Goal: Book appointment/travel/reservation

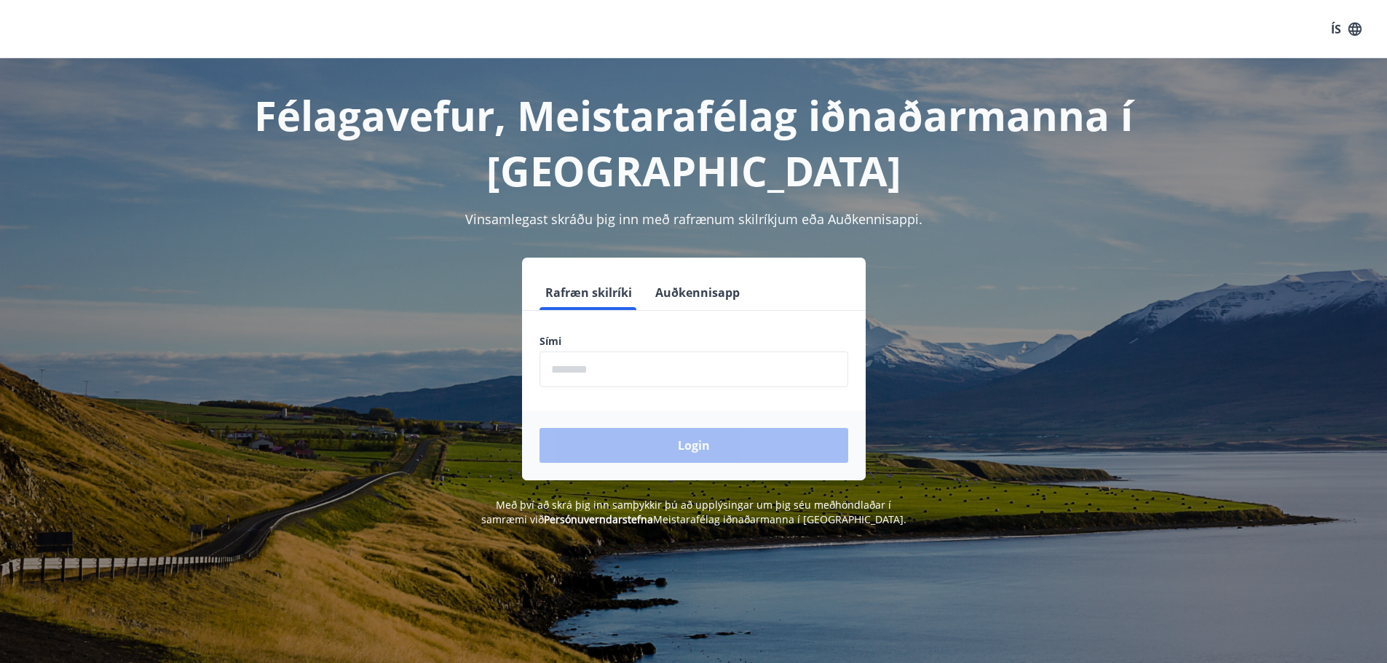
click at [595, 330] on form "Rafræn skilríki Auðkennisapp Sími ​ Login" at bounding box center [694, 377] width 344 height 205
click at [582, 288] on button "Rafræn skilríki" at bounding box center [588, 292] width 98 height 35
click at [582, 340] on label "Sími" at bounding box center [693, 341] width 309 height 15
click at [574, 372] on input "phone" at bounding box center [693, 370] width 309 height 36
type input "********"
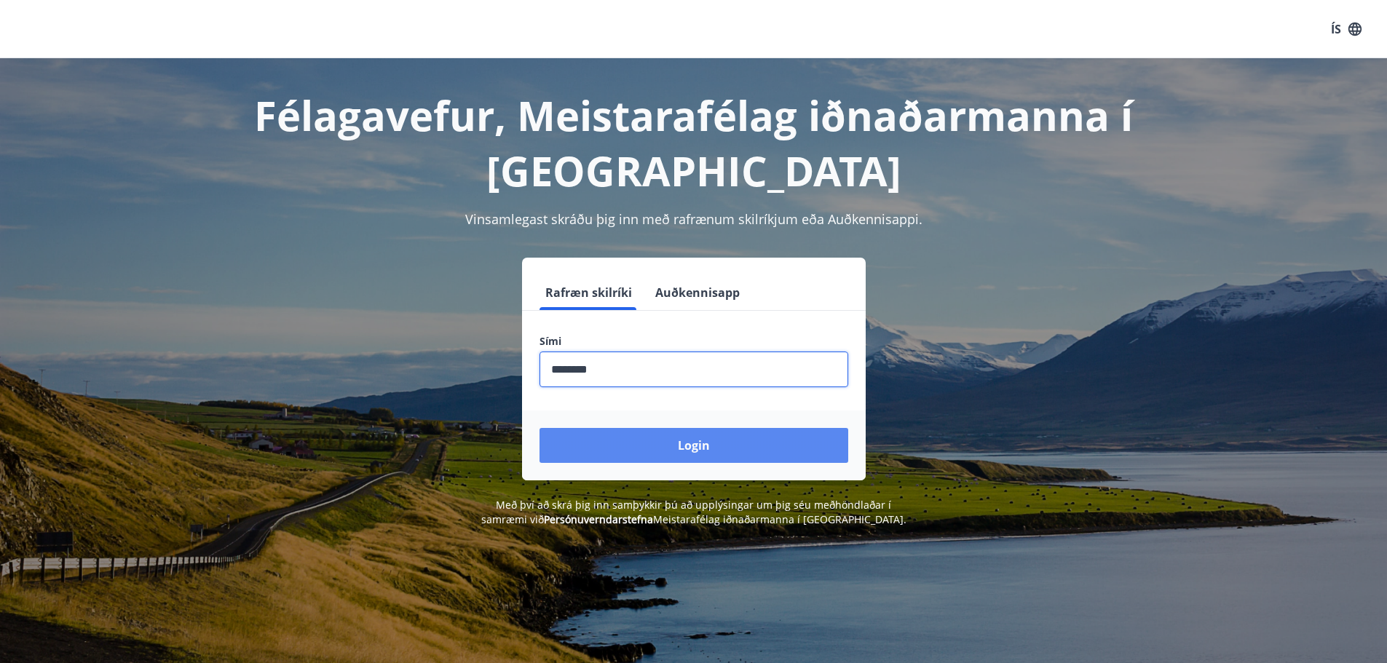
click at [678, 441] on button "Login" at bounding box center [693, 445] width 309 height 35
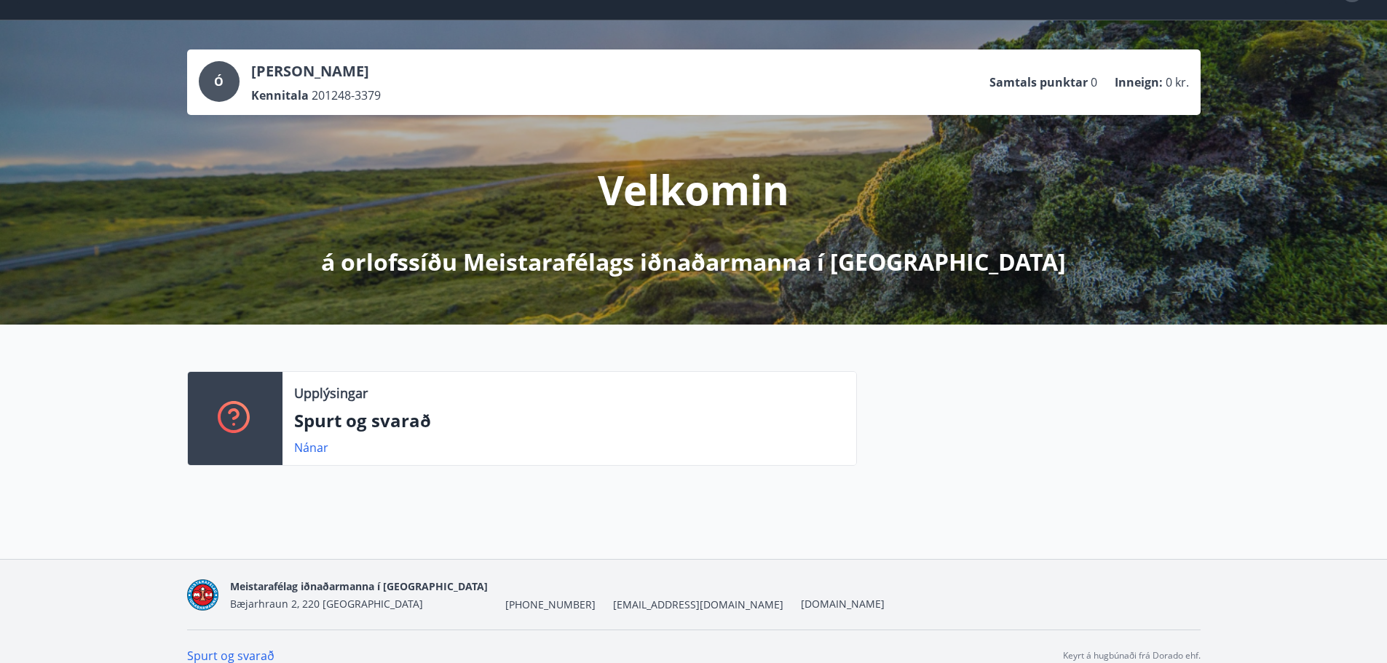
scroll to position [57, 0]
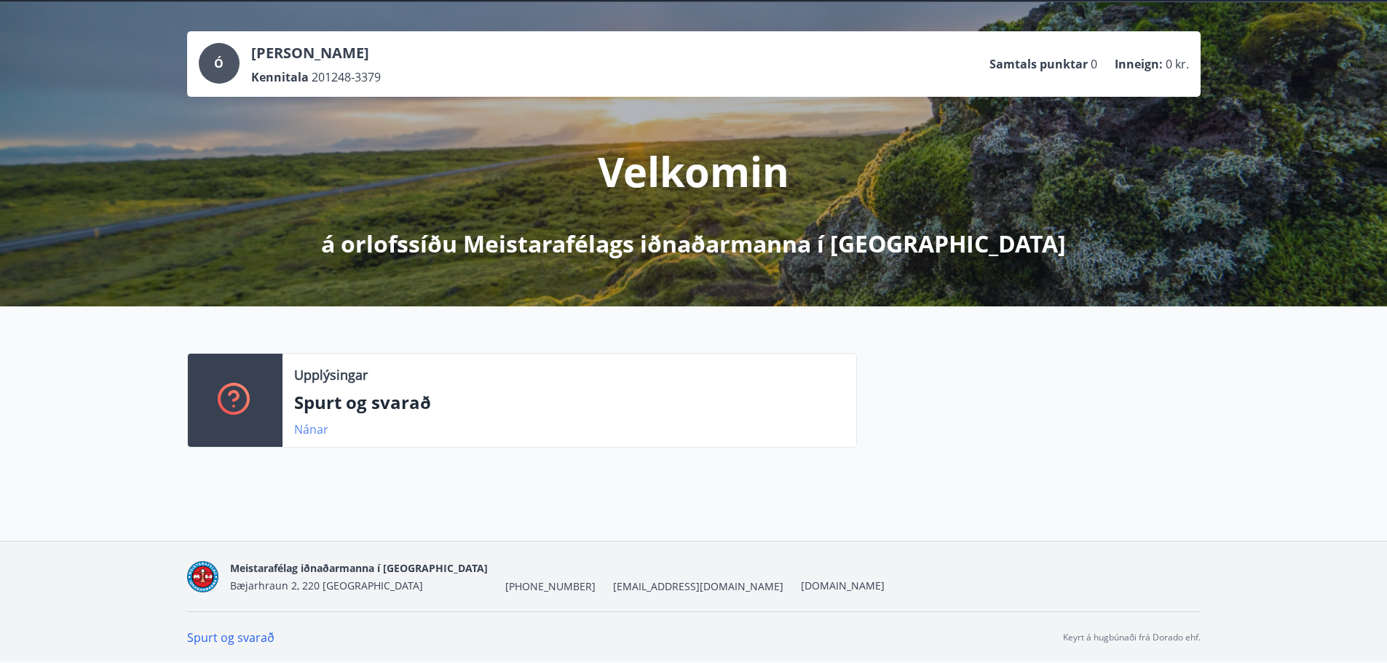
click at [308, 429] on link "Nánar" at bounding box center [311, 429] width 34 height 16
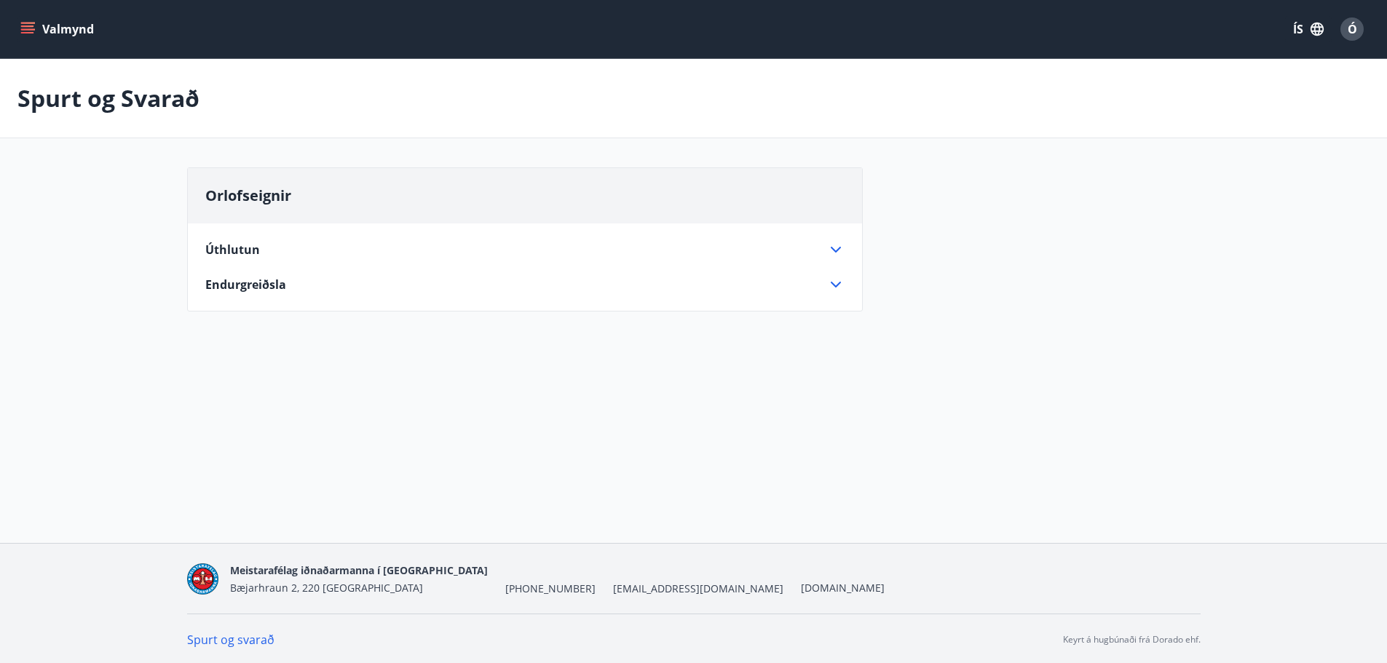
click at [835, 240] on div "Úthlutun Orlofshúsinu er úthlutað til félagsmanna af orlofshúsanefnd. Hægt er a…" at bounding box center [525, 258] width 674 height 70
click at [835, 247] on icon at bounding box center [835, 249] width 17 height 17
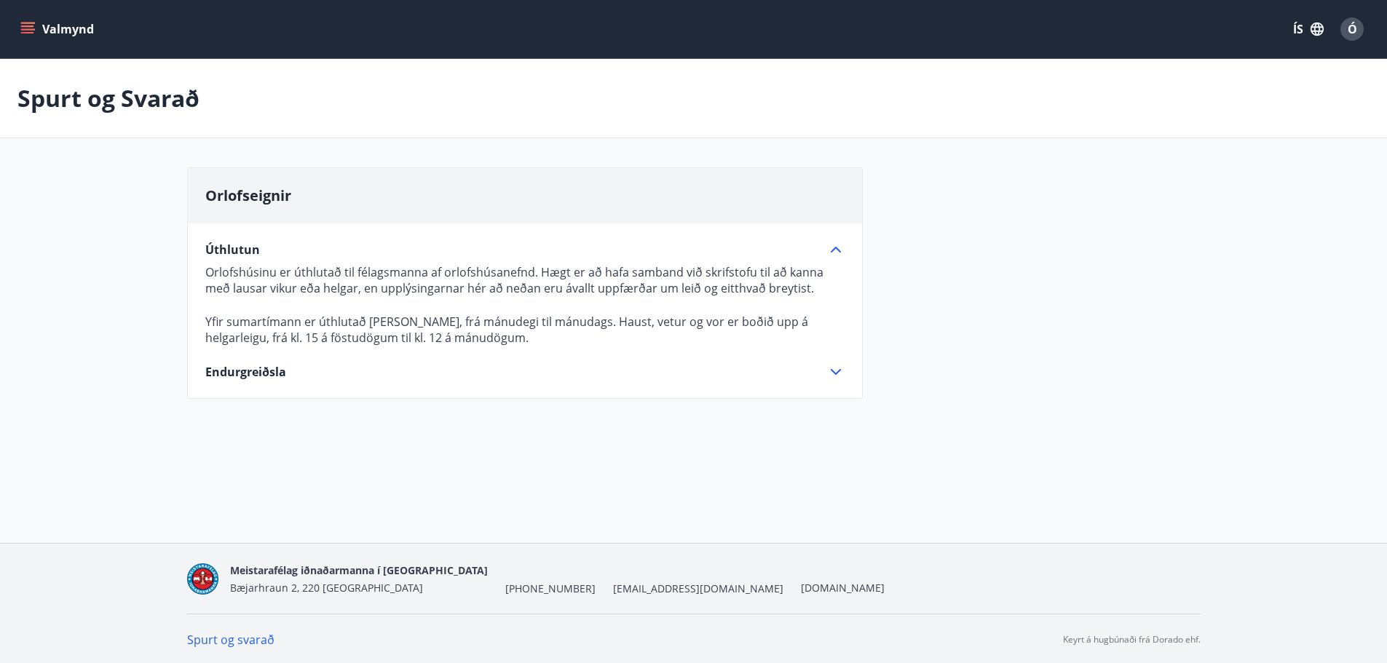
click at [837, 246] on icon at bounding box center [835, 249] width 17 height 17
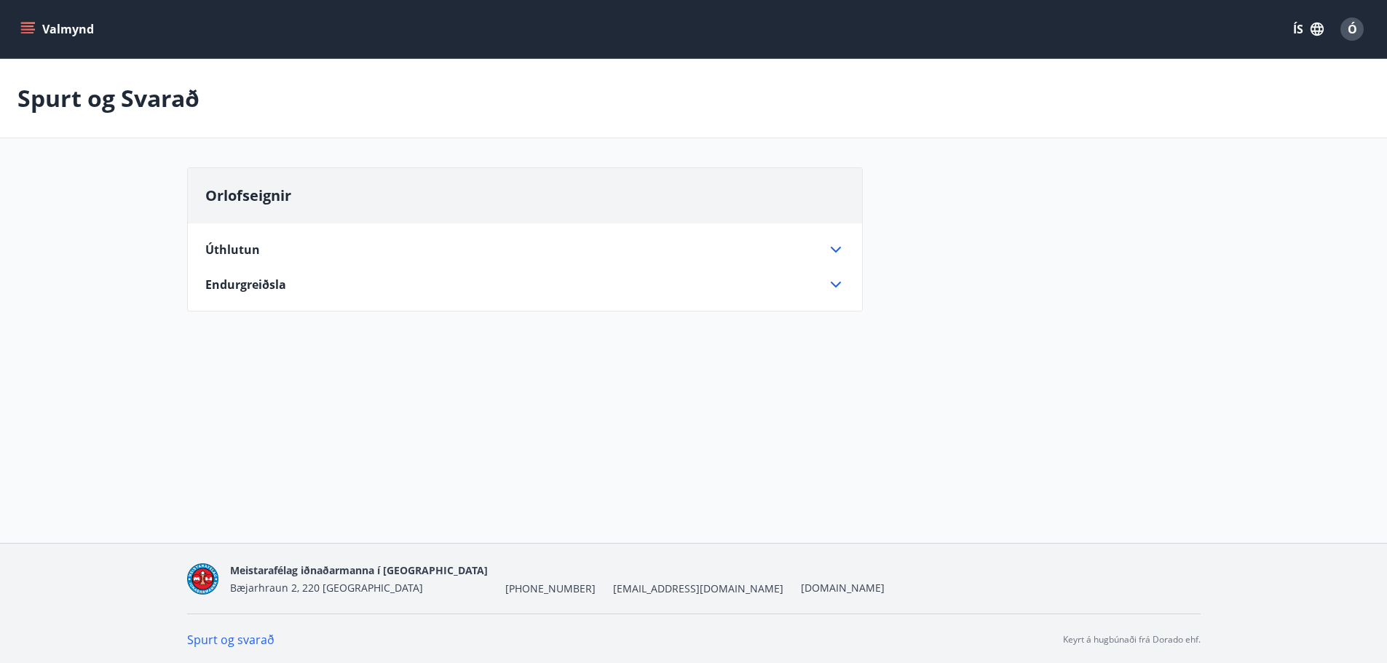
click at [832, 282] on icon at bounding box center [835, 284] width 17 height 17
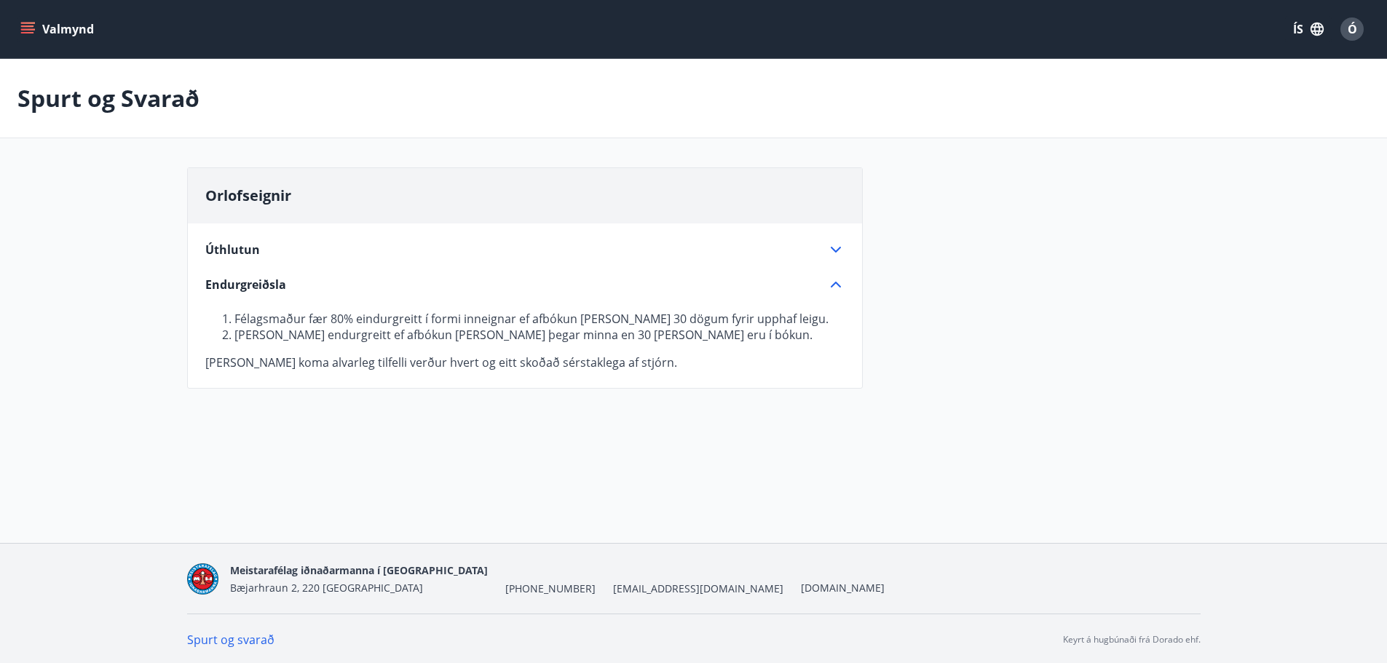
scroll to position [2, 0]
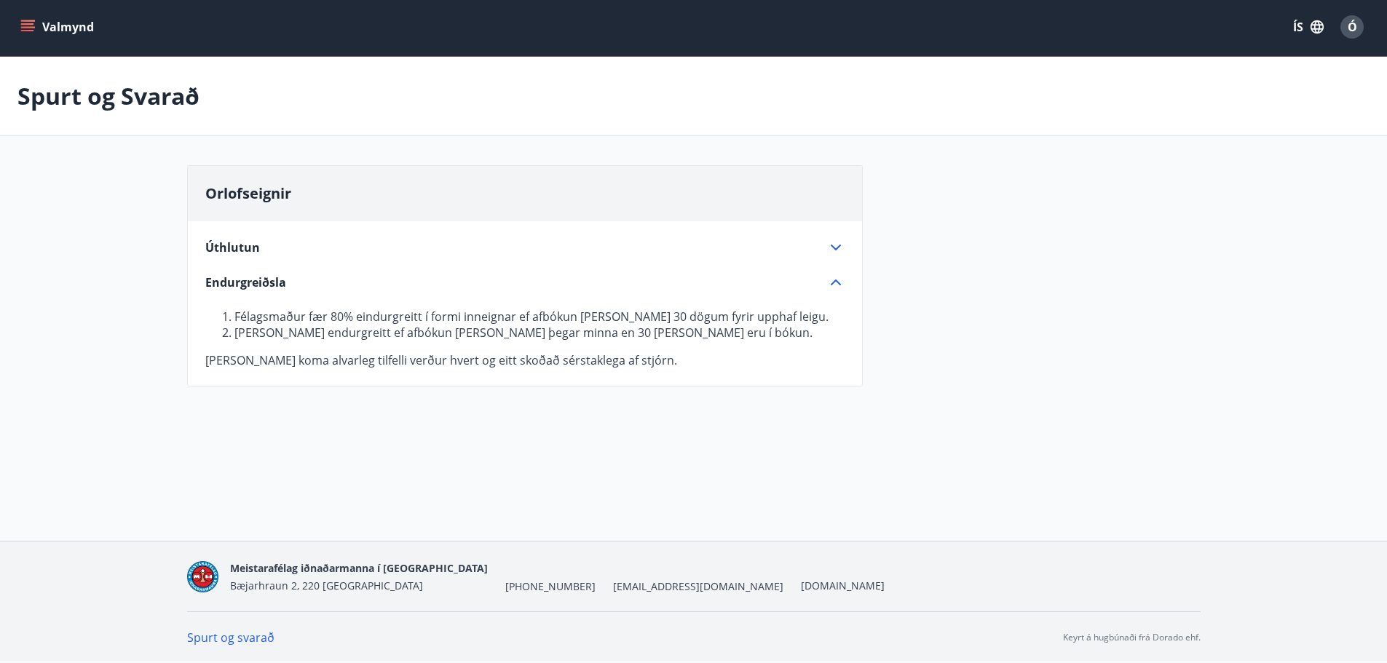
click at [234, 635] on link "Spurt og svarað" at bounding box center [230, 638] width 87 height 16
click at [58, 24] on button "Valmynd" at bounding box center [58, 27] width 82 height 26
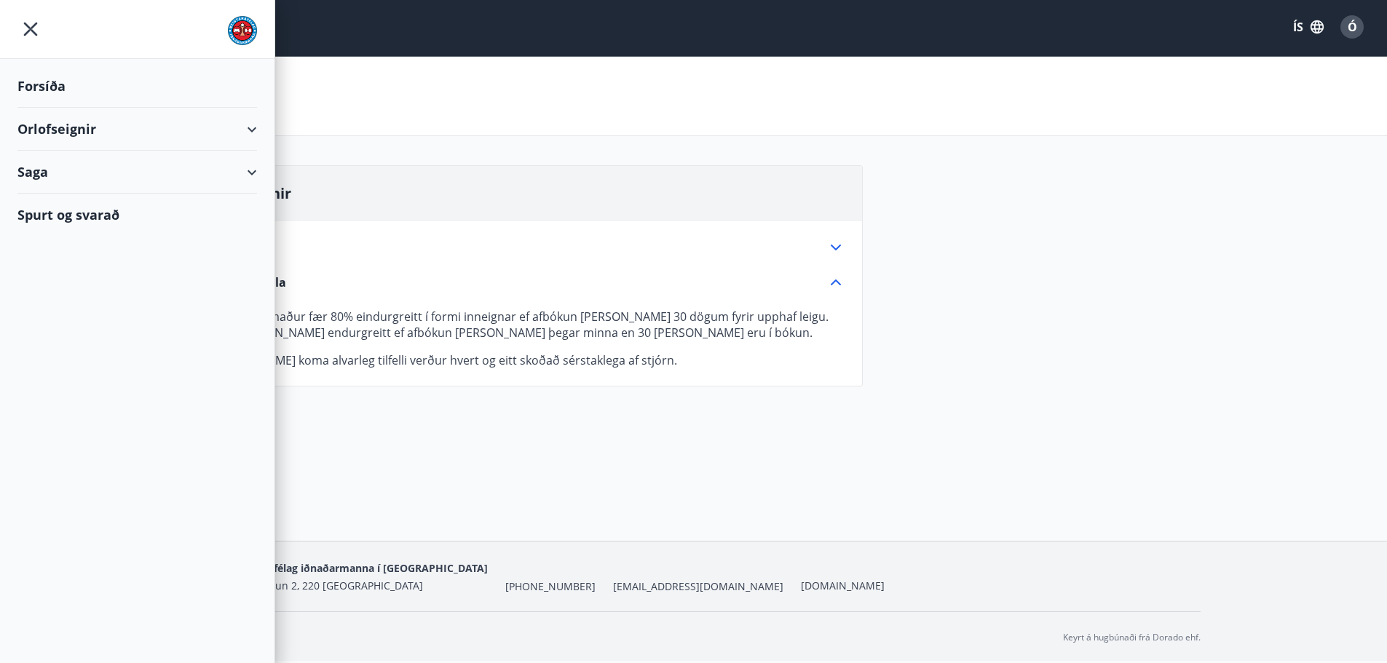
click at [47, 81] on div "Forsíða" at bounding box center [136, 86] width 239 height 43
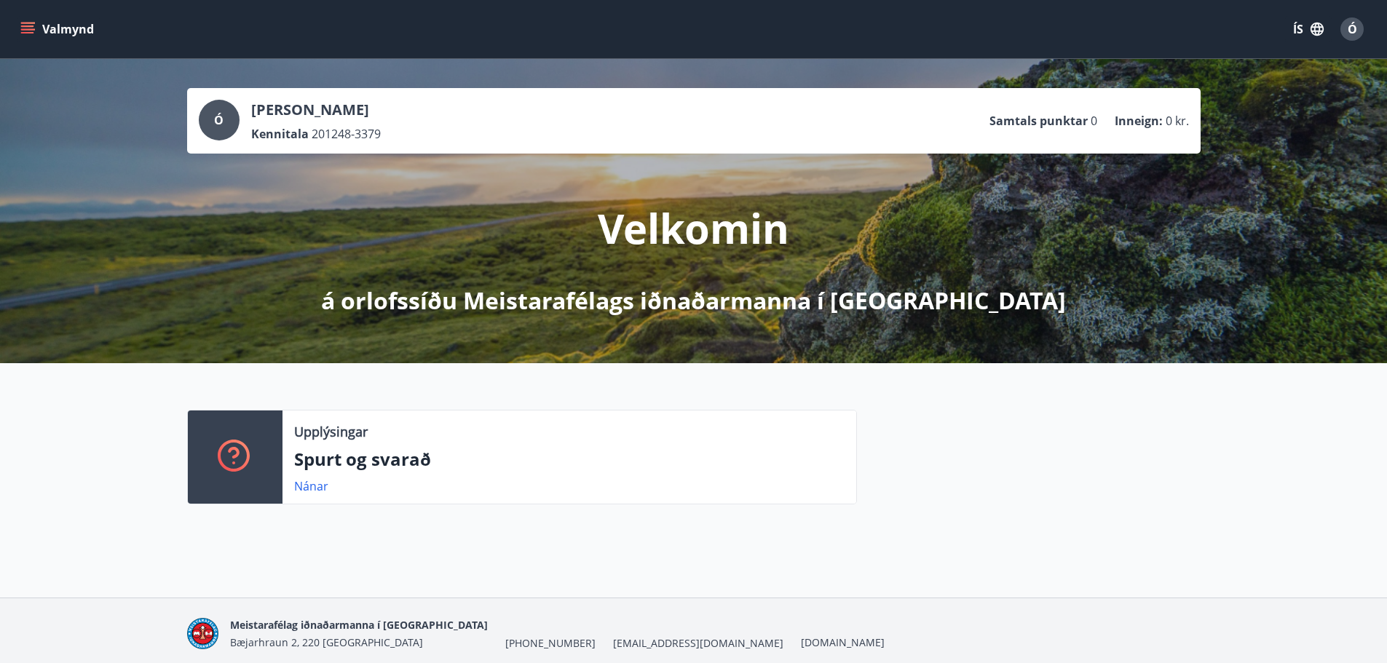
click at [71, 22] on button "Valmynd" at bounding box center [58, 29] width 82 height 26
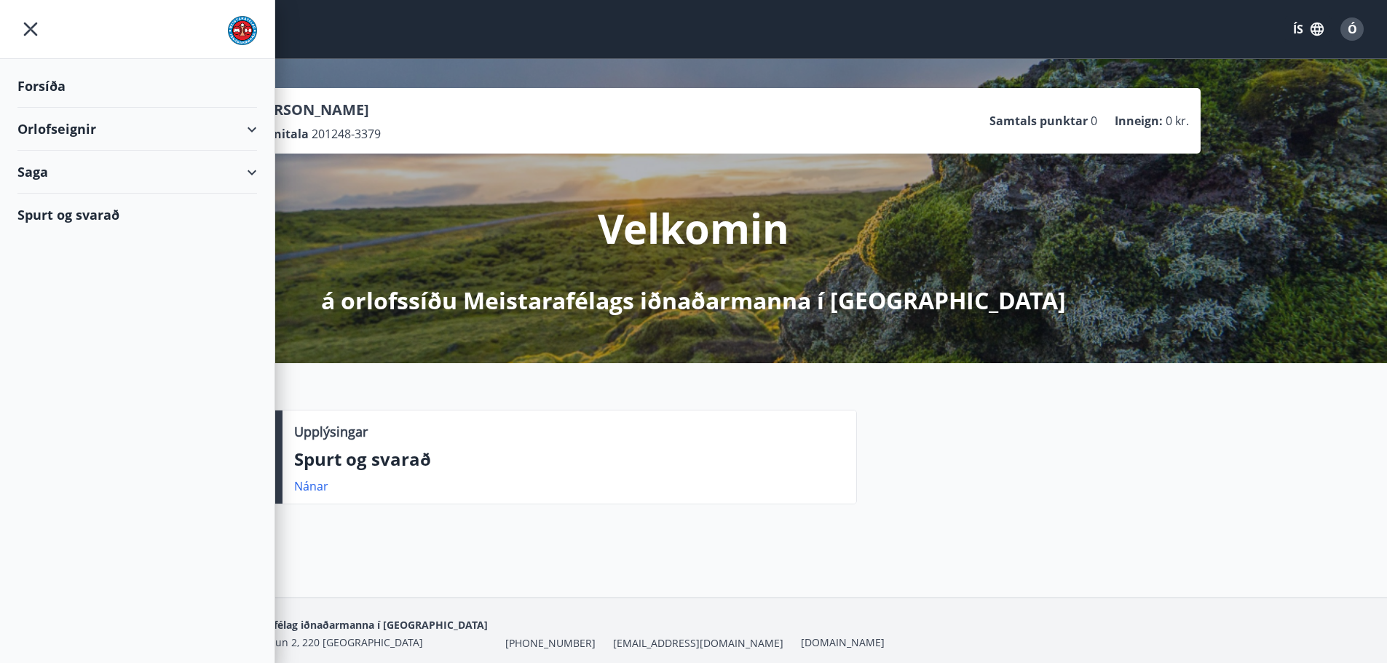
click at [50, 127] on div "Orlofseignir" at bounding box center [136, 129] width 239 height 43
click at [71, 194] on div "Bókunardagatal" at bounding box center [137, 196] width 216 height 31
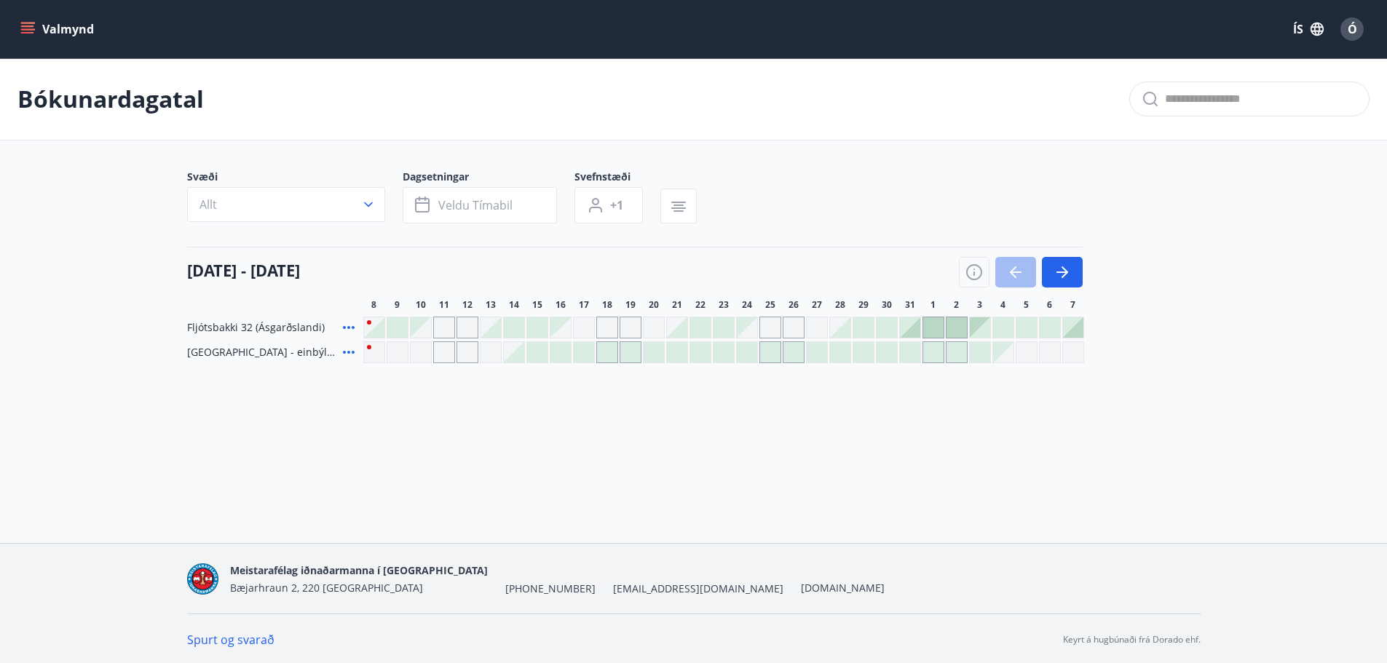
scroll to position [2, 0]
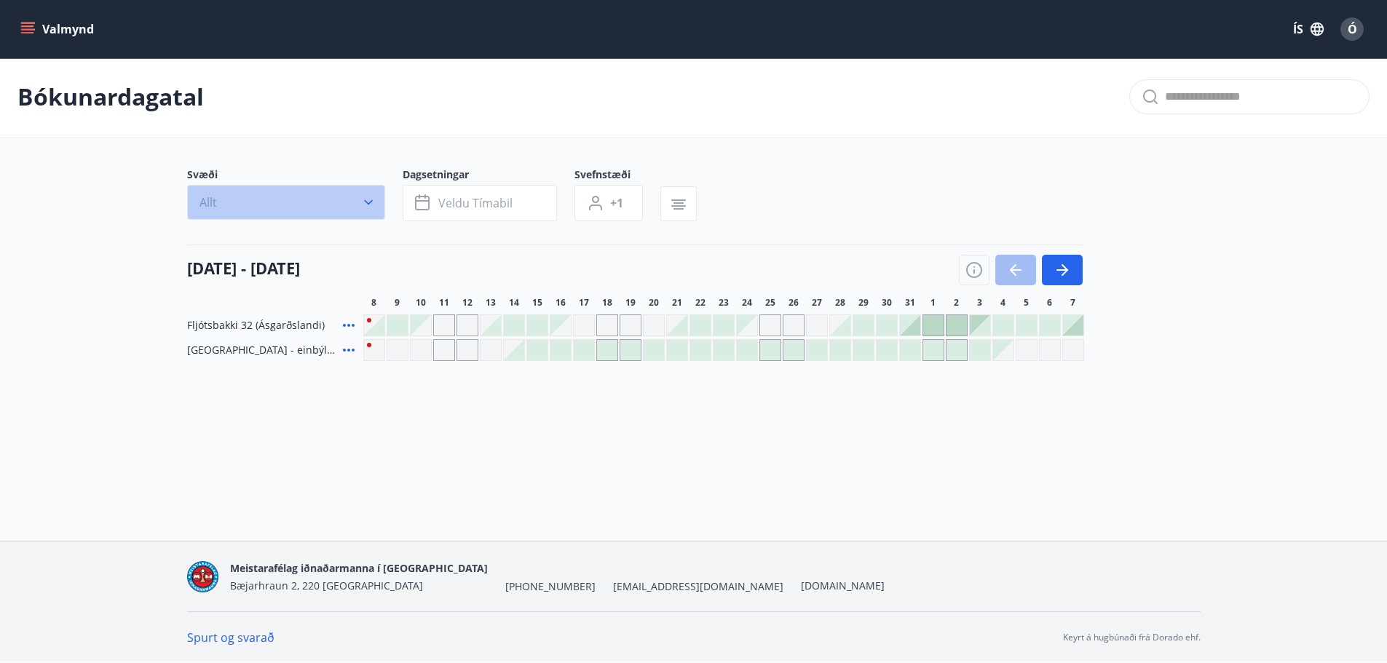
click at [367, 199] on icon "button" at bounding box center [368, 202] width 15 height 15
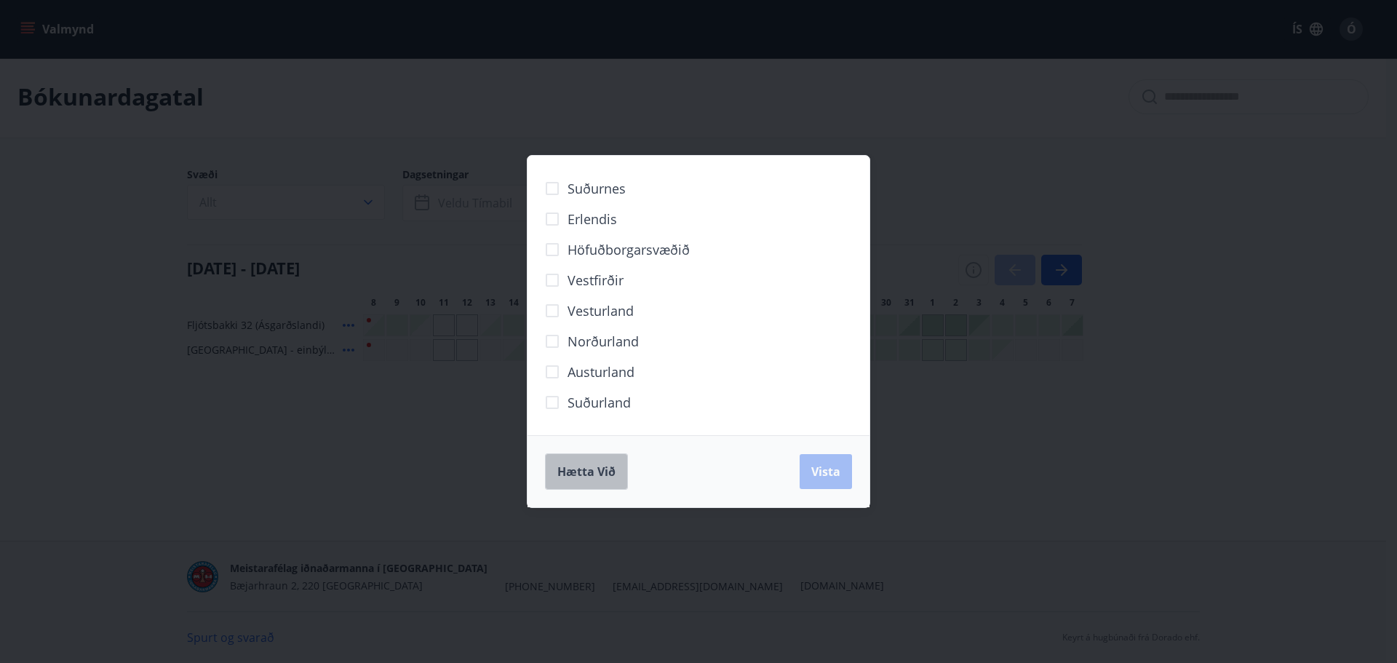
click at [568, 469] on span "Hætta við" at bounding box center [587, 472] width 58 height 16
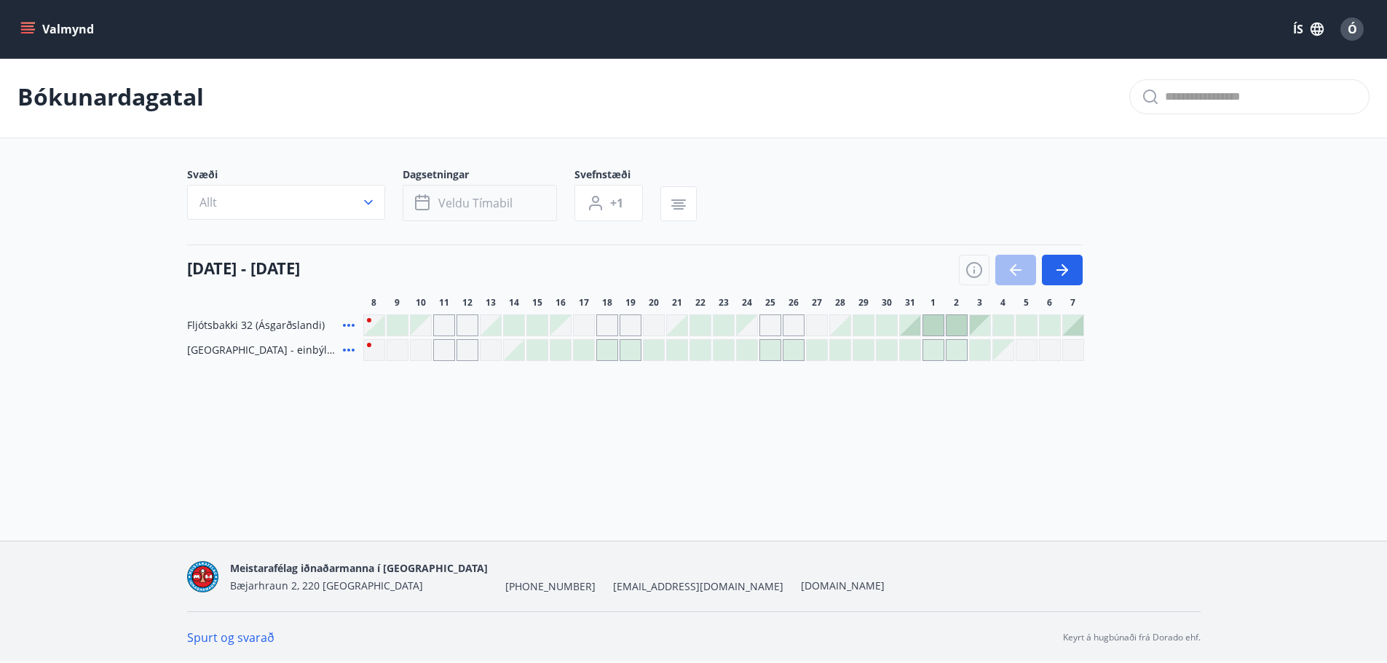
click at [531, 205] on button "Veldu tímabil" at bounding box center [480, 203] width 154 height 36
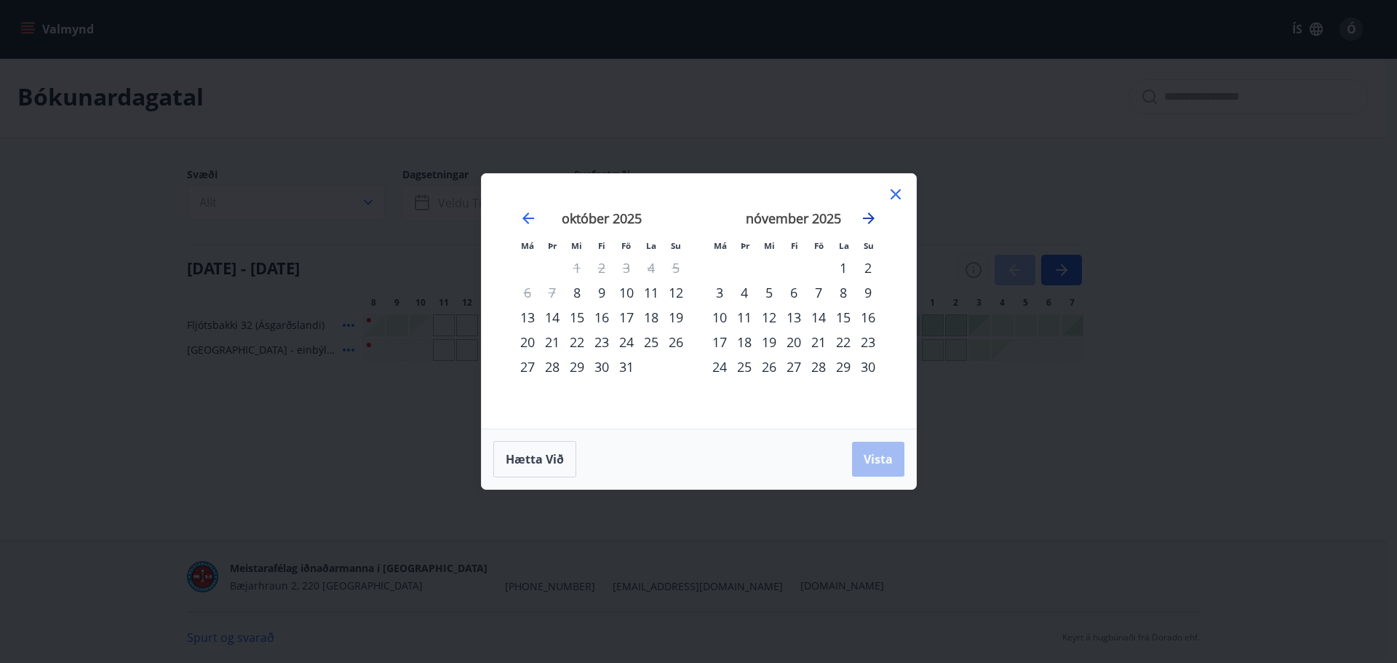
click at [871, 219] on icon "Move forward to switch to the next month." at bounding box center [869, 219] width 12 height 12
click at [871, 212] on icon "Move forward to switch to the next month." at bounding box center [868, 218] width 17 height 17
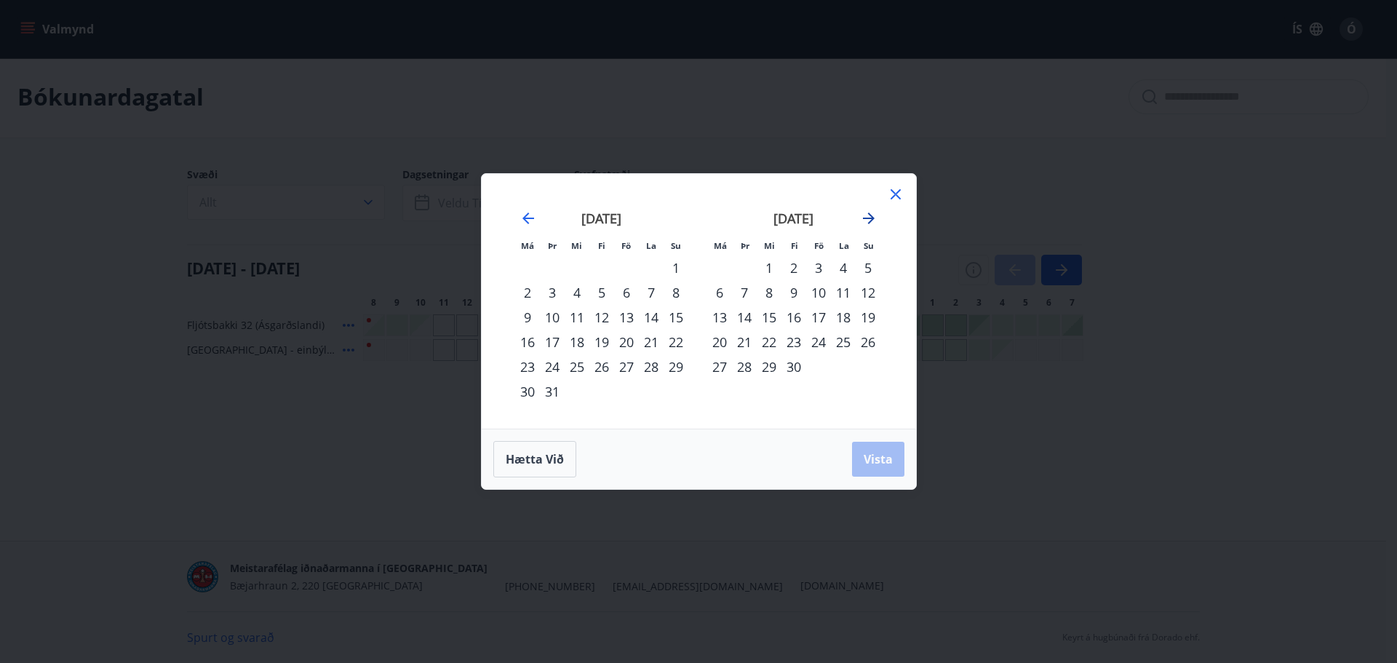
click at [869, 212] on icon "Move forward to switch to the next month." at bounding box center [868, 218] width 17 height 17
click at [525, 213] on icon "Move backward to switch to the previous month." at bounding box center [528, 218] width 17 height 17
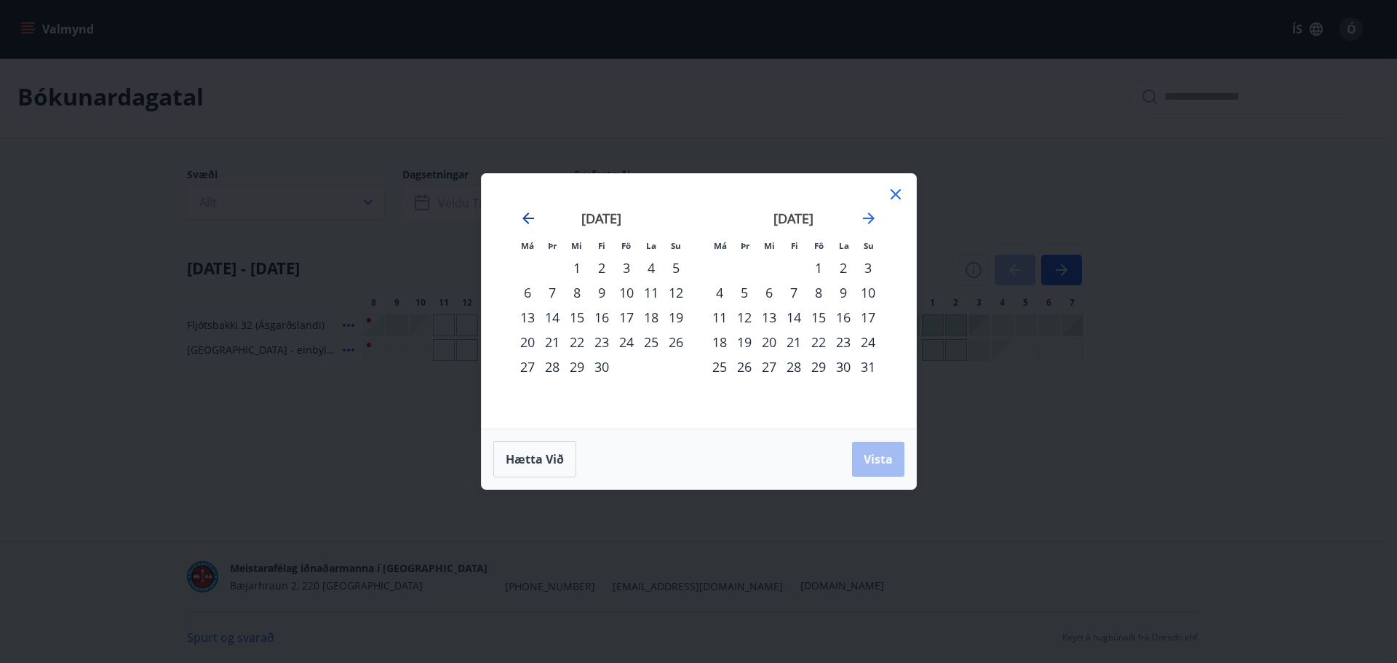
click at [525, 213] on icon "Move backward to switch to the previous month." at bounding box center [528, 218] width 17 height 17
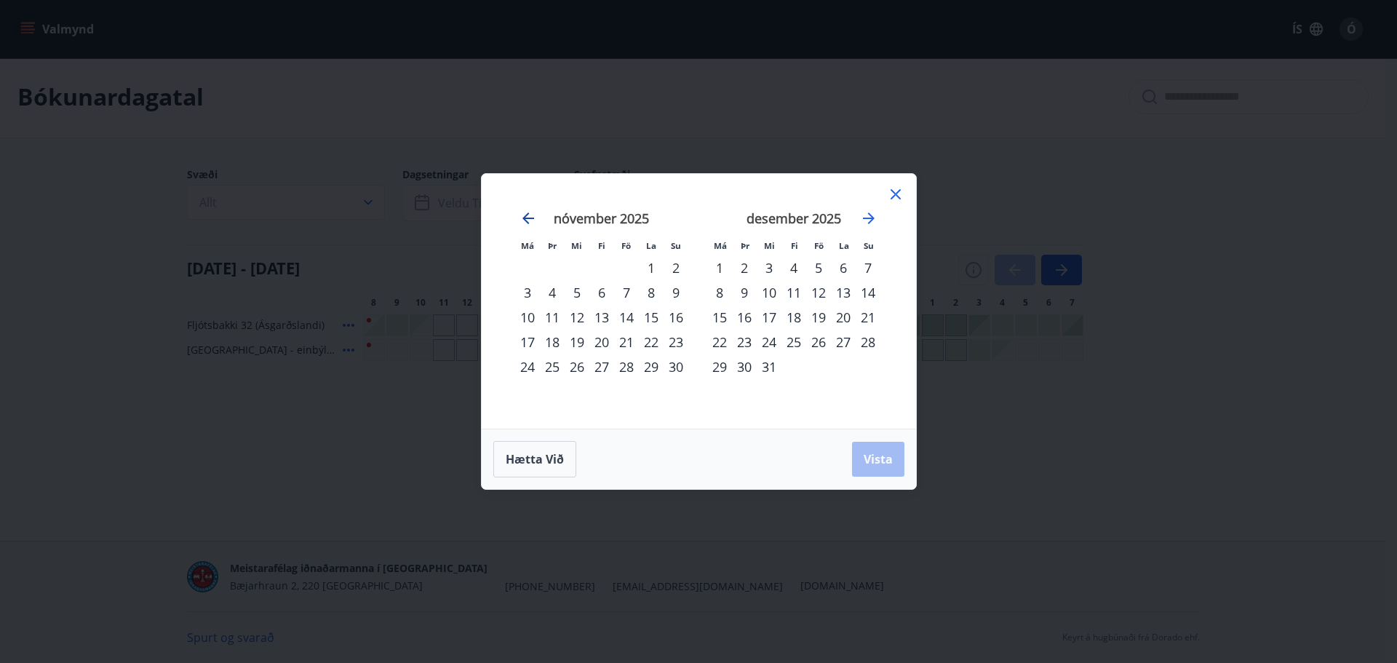
click at [525, 213] on icon "Move backward to switch to the previous month." at bounding box center [528, 218] width 17 height 17
click at [844, 312] on div "15" at bounding box center [843, 317] width 25 height 25
click at [842, 359] on div "29" at bounding box center [843, 366] width 25 height 25
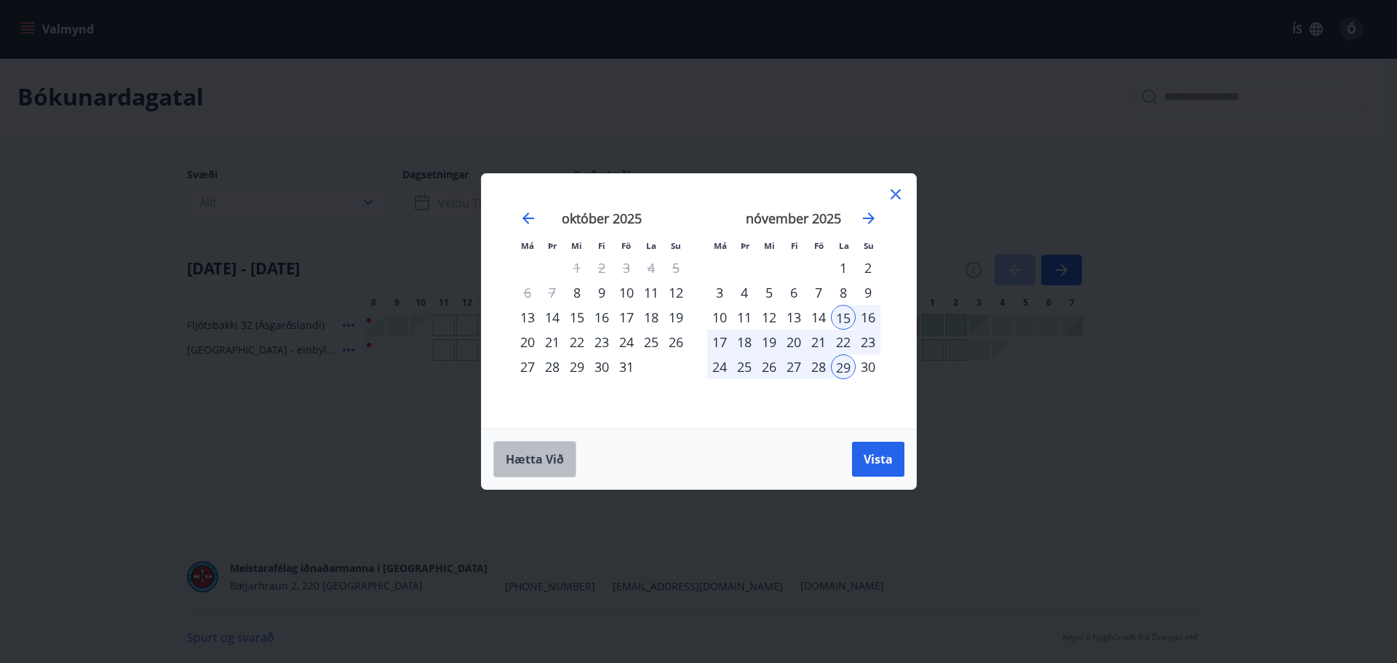
click at [544, 456] on span "Hætta við" at bounding box center [535, 459] width 58 height 16
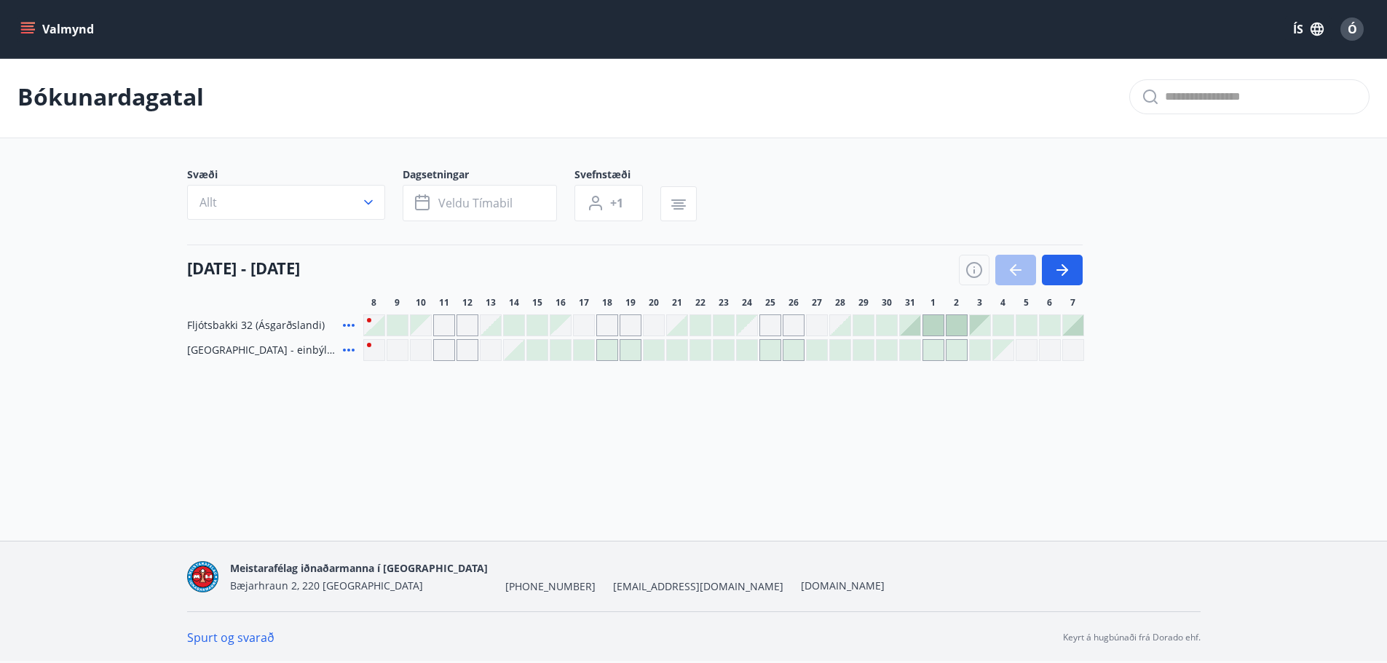
click at [448, 349] on div "Gráir dagar eru ekki bókanlegir" at bounding box center [444, 350] width 22 height 22
click at [492, 400] on div "Bókunardagatal Svæði Allt Dagsetningar Veldu tímabil Svefnstæði +1 08 október -…" at bounding box center [693, 237] width 1387 height 363
click at [539, 344] on div at bounding box center [537, 350] width 20 height 20
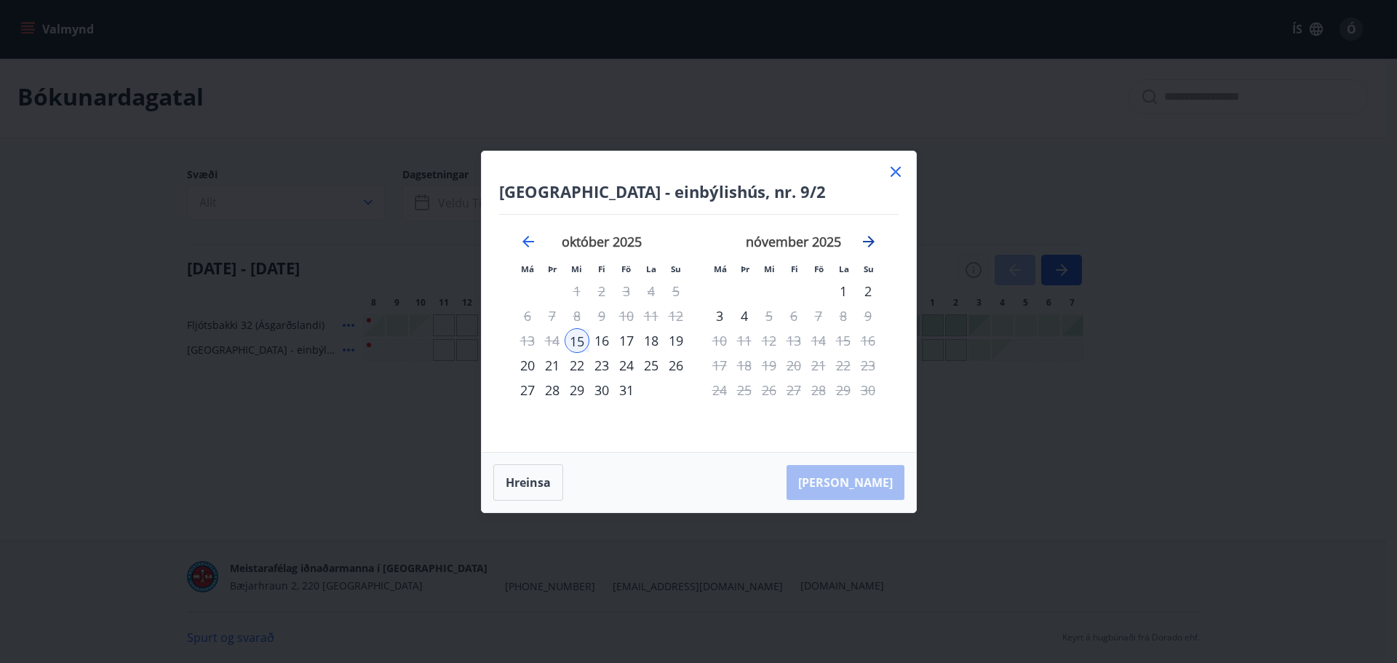
click at [871, 237] on icon "Move forward to switch to the next month." at bounding box center [868, 241] width 17 height 17
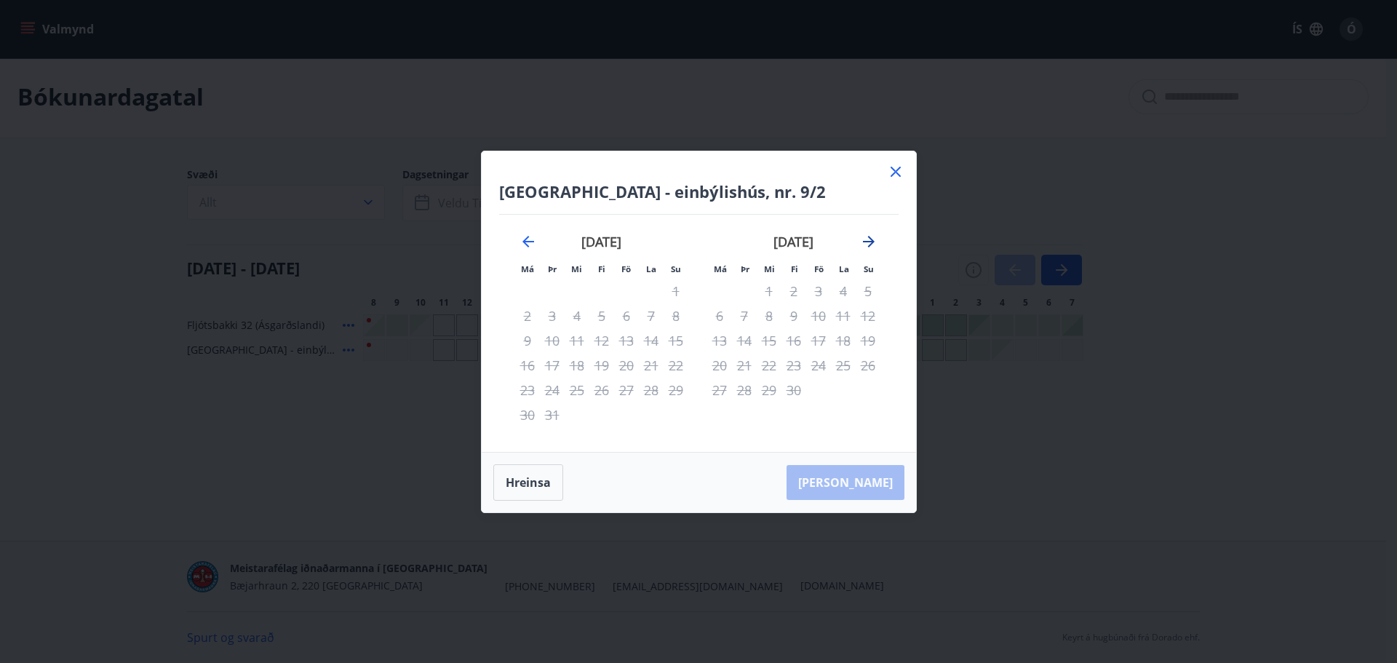
click at [871, 237] on icon "Move forward to switch to the next month." at bounding box center [868, 241] width 17 height 17
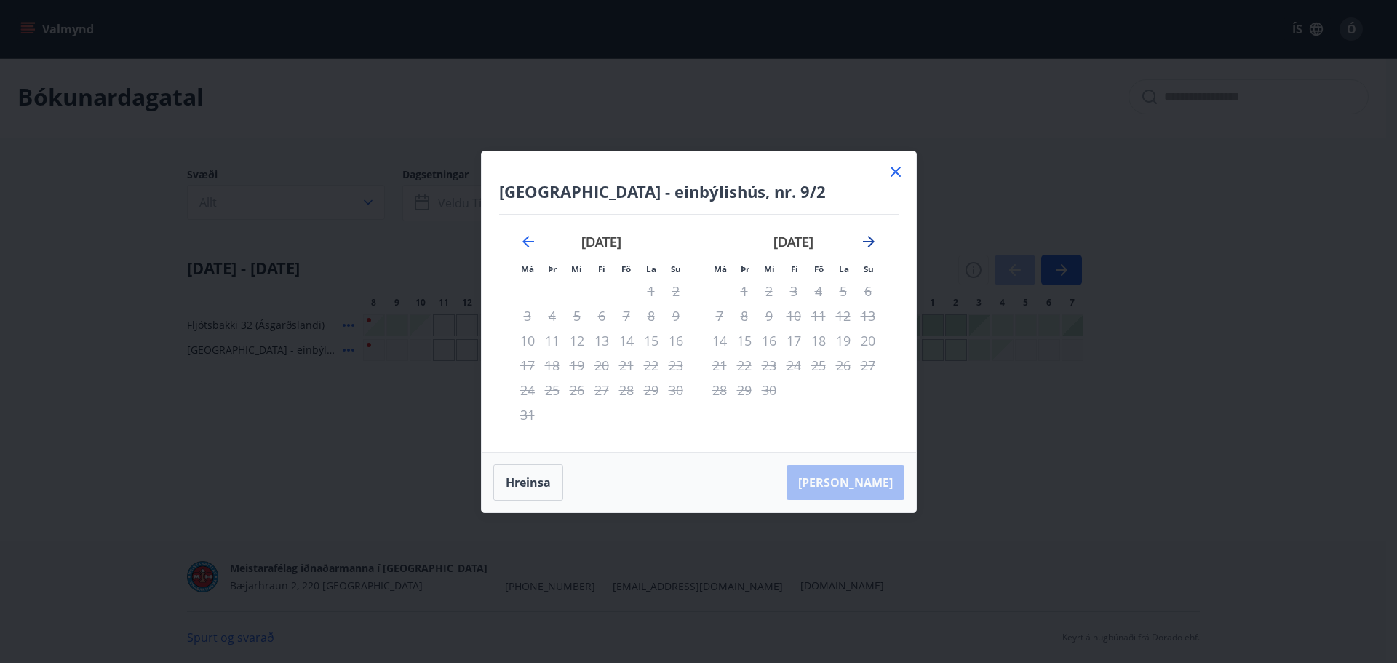
click at [871, 237] on icon "Move forward to switch to the next month." at bounding box center [868, 241] width 17 height 17
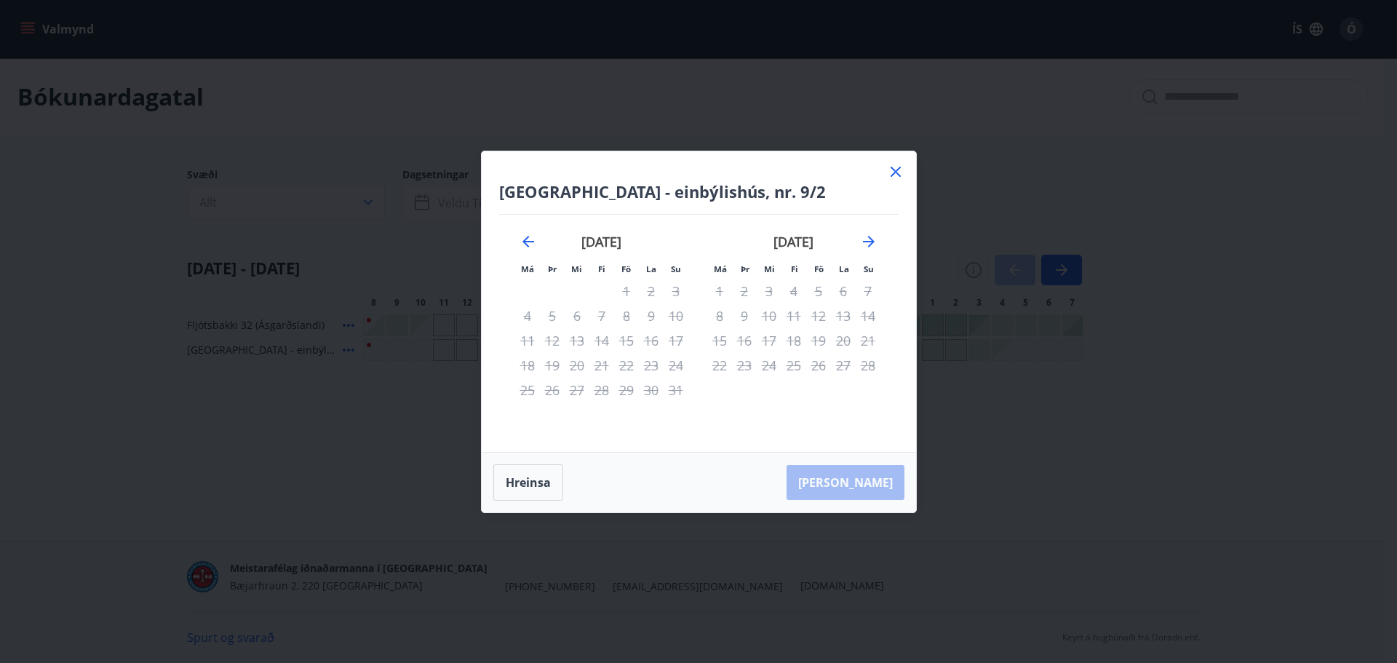
click at [793, 312] on div "11" at bounding box center [794, 316] width 25 height 25
click at [723, 317] on div "8" at bounding box center [719, 316] width 25 height 25
click at [529, 238] on icon "Move backward to switch to the previous month." at bounding box center [528, 241] width 17 height 17
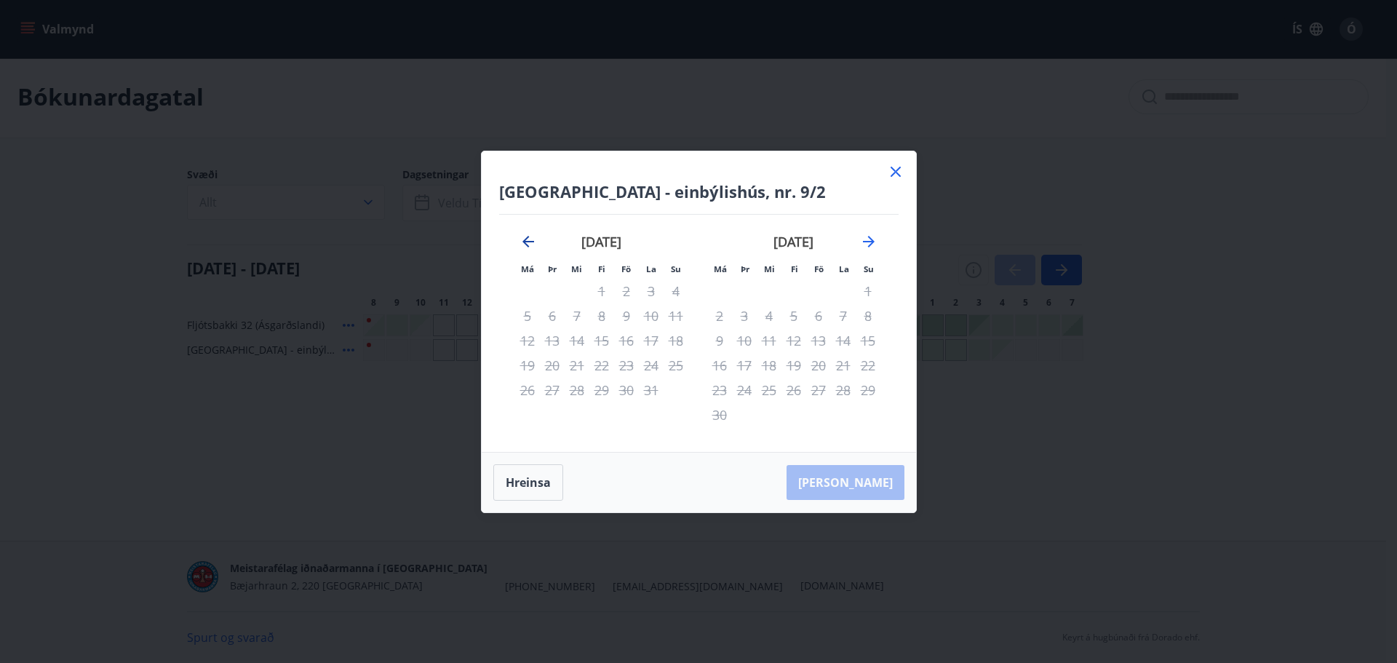
click at [529, 238] on icon "Move backward to switch to the previous month." at bounding box center [528, 241] width 17 height 17
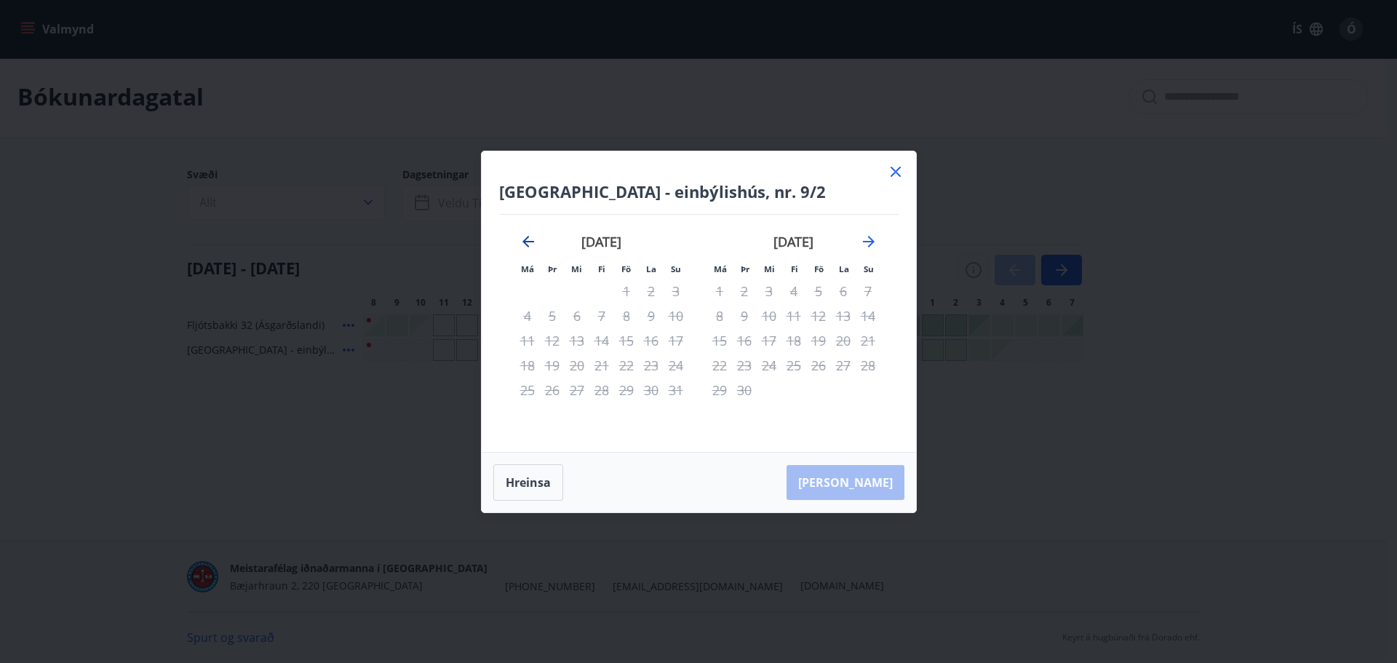
click at [529, 238] on icon "Move backward to switch to the previous month." at bounding box center [528, 241] width 17 height 17
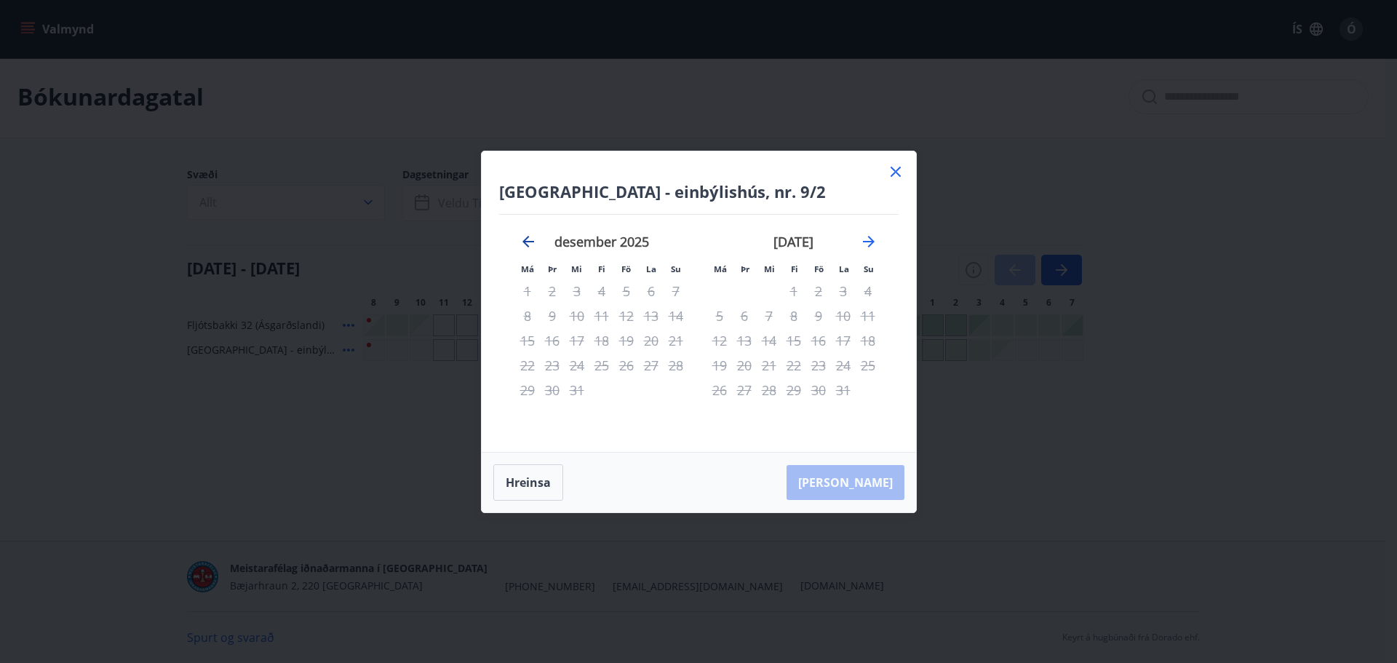
click at [529, 238] on icon "Move backward to switch to the previous month." at bounding box center [528, 241] width 17 height 17
click at [578, 386] on div "29" at bounding box center [577, 390] width 25 height 25
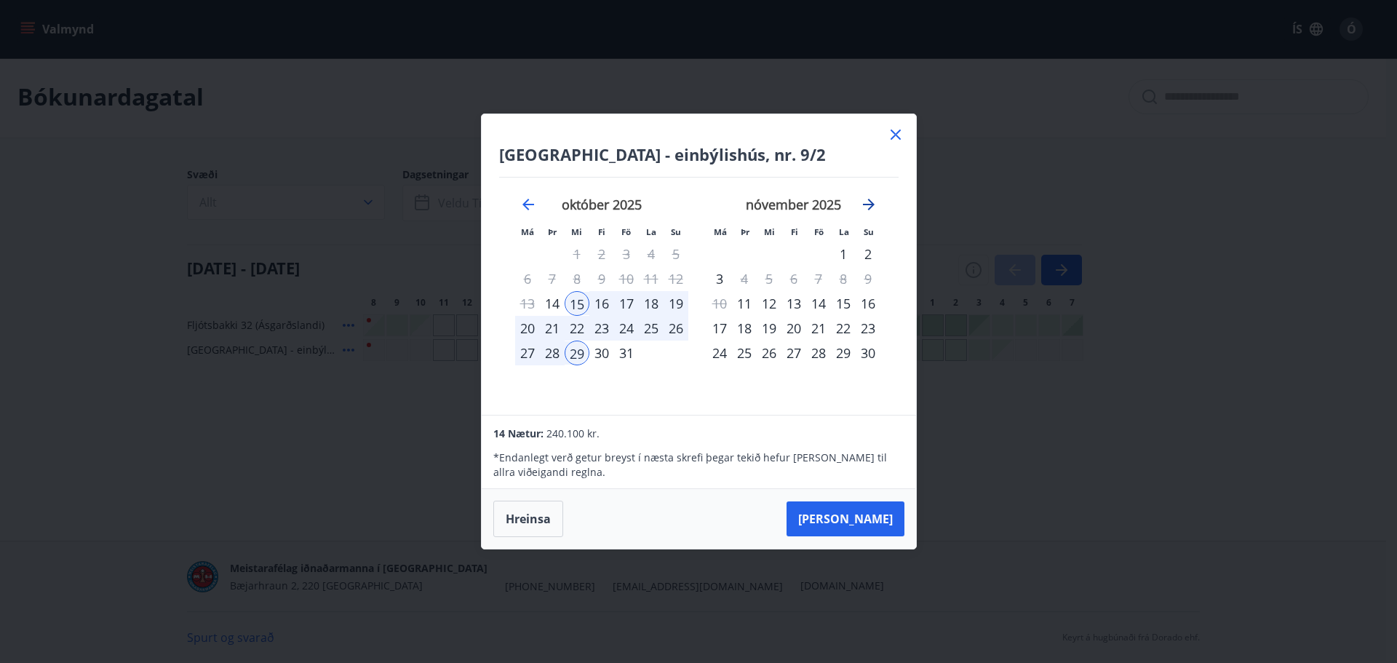
click at [867, 199] on icon "Move forward to switch to the next month." at bounding box center [868, 204] width 17 height 17
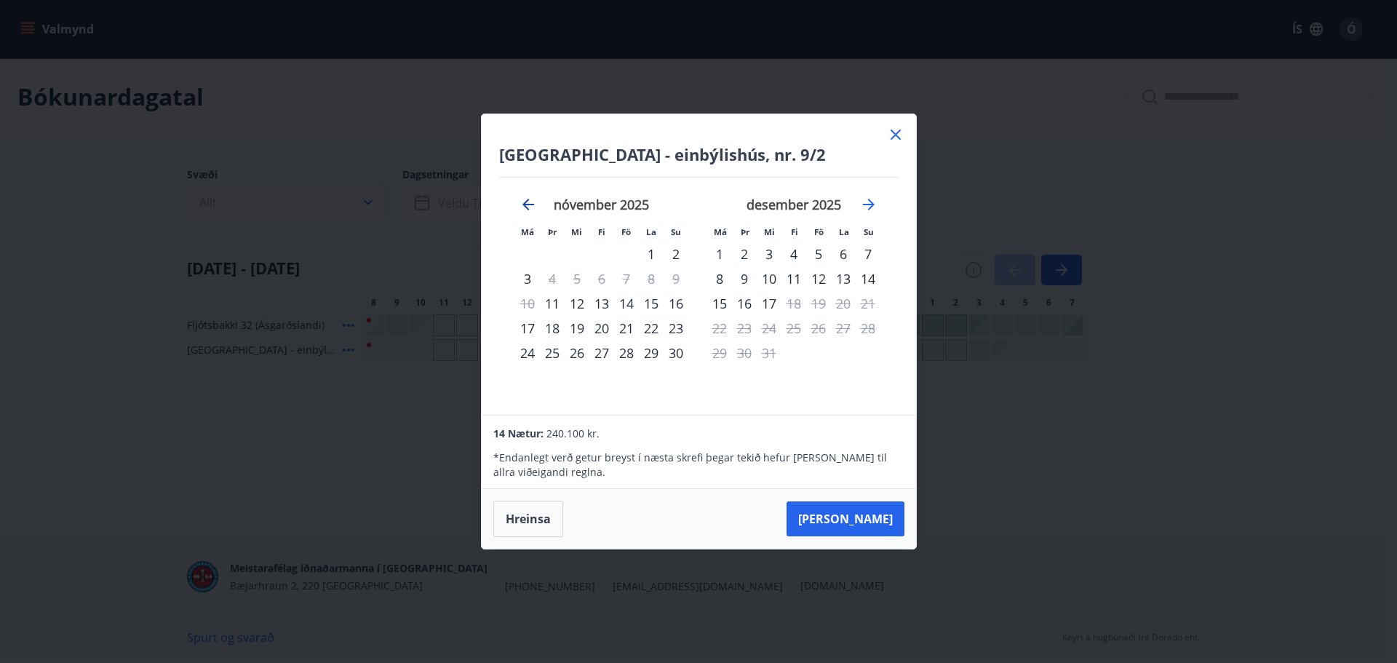
click at [529, 202] on icon "Move backward to switch to the previous month." at bounding box center [528, 204] width 17 height 17
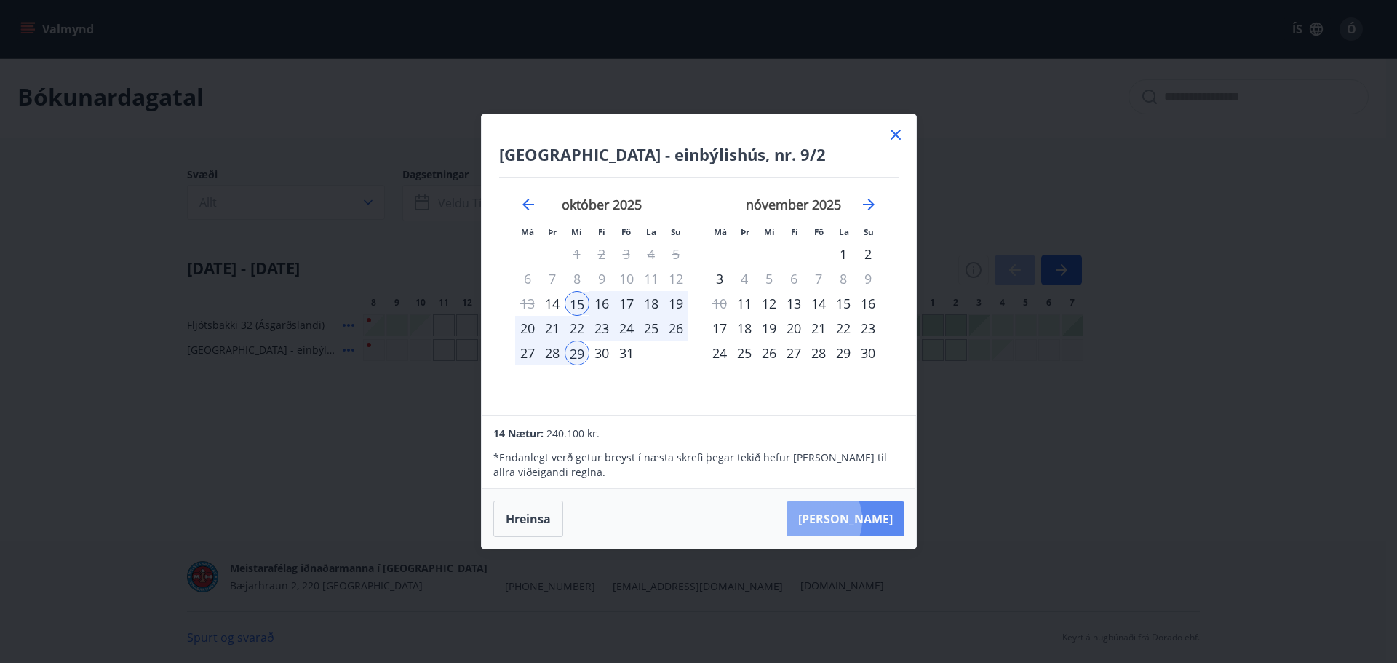
click at [856, 520] on button "Taka Frá" at bounding box center [846, 518] width 118 height 35
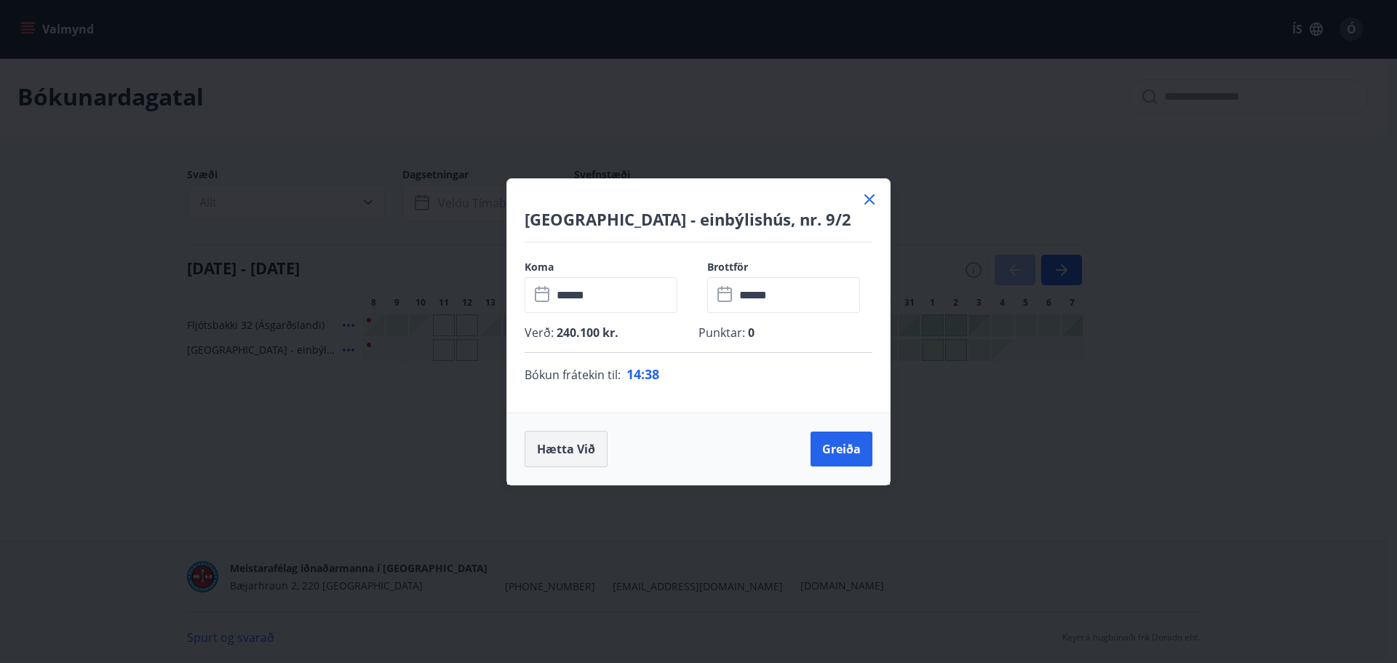
click at [560, 449] on button "Hætta við" at bounding box center [566, 449] width 83 height 36
